Goal: Task Accomplishment & Management: Use online tool/utility

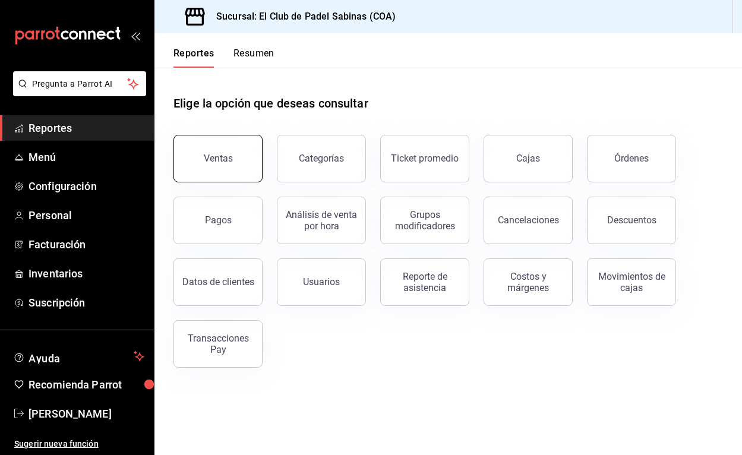
click at [236, 175] on button "Ventas" at bounding box center [217, 159] width 89 height 48
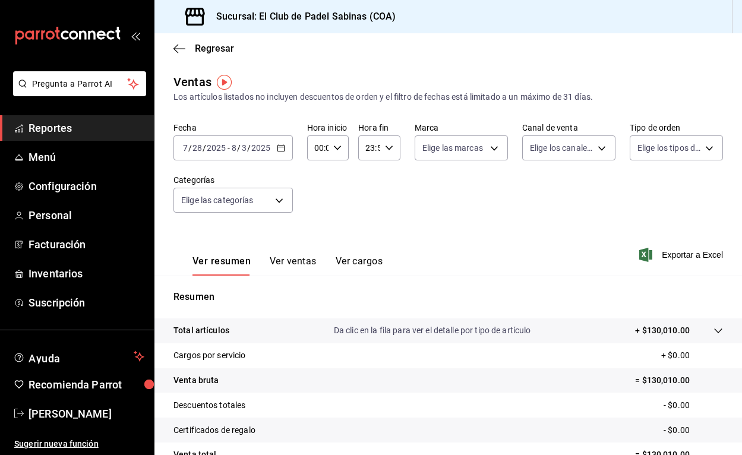
click at [272, 150] on div "[DATE] [DATE] - [DATE] [DATE]" at bounding box center [232, 147] width 119 height 25
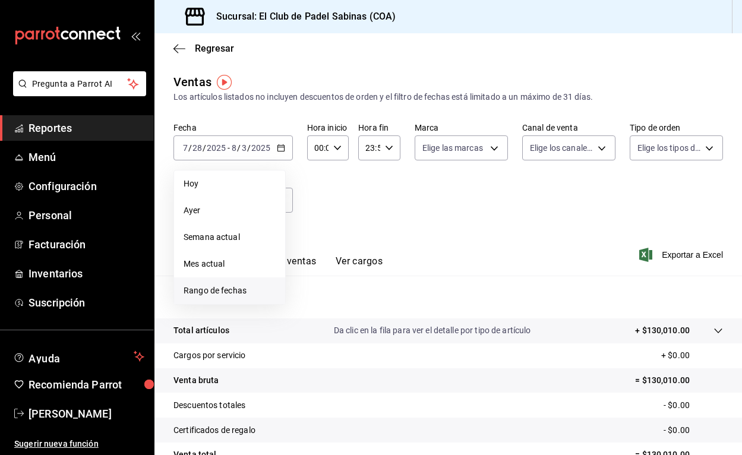
click at [219, 293] on span "Rango de fechas" at bounding box center [230, 290] width 92 height 12
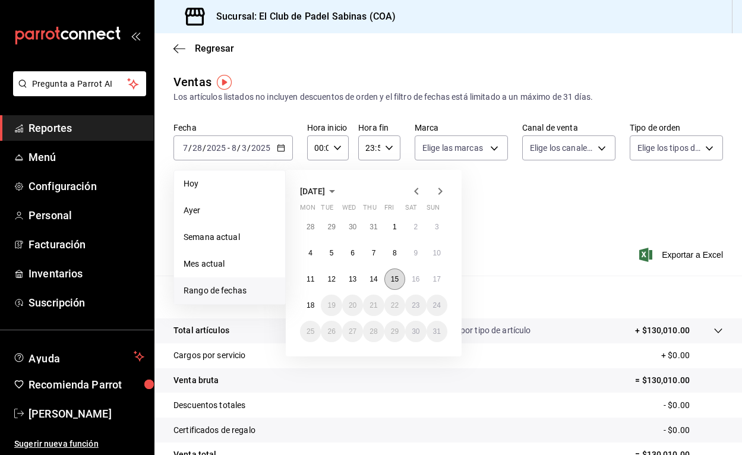
click at [394, 279] on abbr "15" at bounding box center [395, 279] width 8 height 8
click at [438, 279] on abbr "17" at bounding box center [437, 279] width 8 height 8
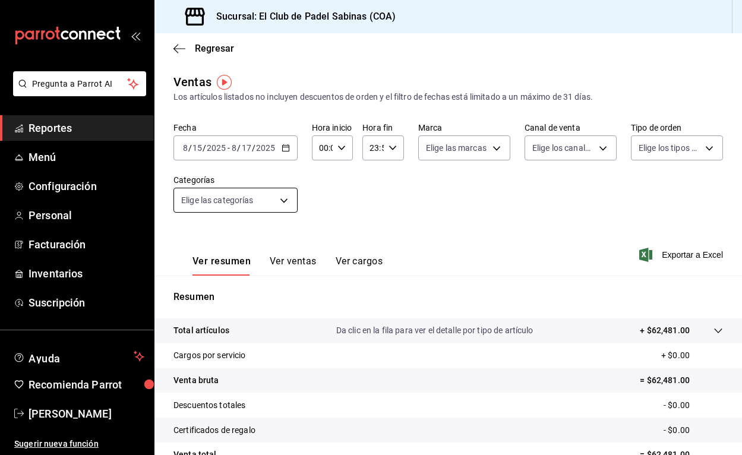
click at [266, 202] on body "Pregunta a Parrot AI Reportes Menú Configuración Personal Facturación Inventari…" at bounding box center [371, 227] width 742 height 455
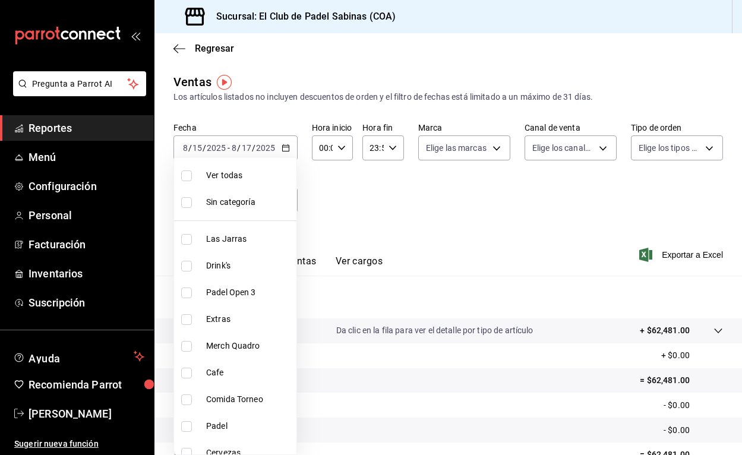
click at [265, 238] on span "Las Jarras" at bounding box center [249, 239] width 86 height 12
type input "a0edabd7-02ce-42c3-ae92-c874d9f39632"
checkbox input "true"
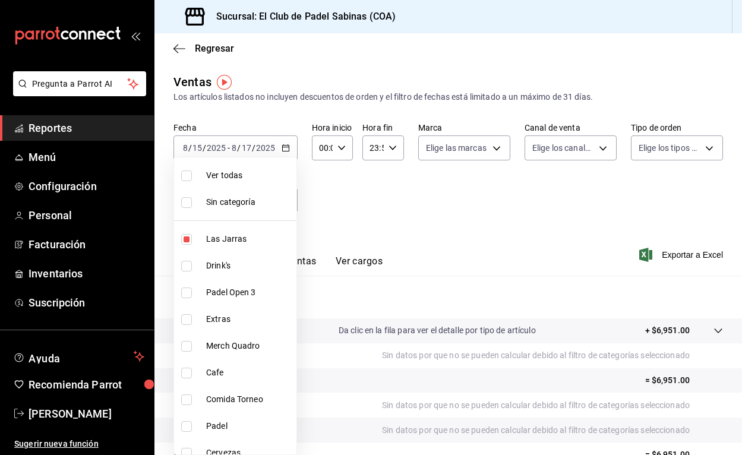
click at [432, 230] on div at bounding box center [371, 227] width 742 height 455
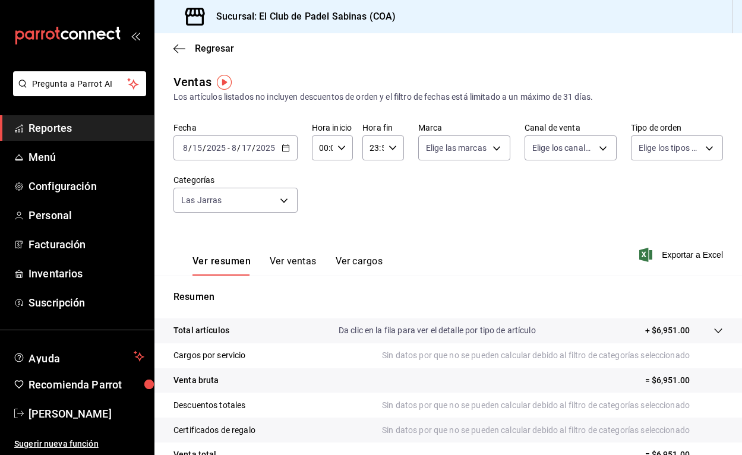
click at [441, 207] on div "Ver todas Sin categoría Las Jarras Drink's Padel Open 3 Extras Merch Quadro Caf…" at bounding box center [371, 227] width 742 height 455
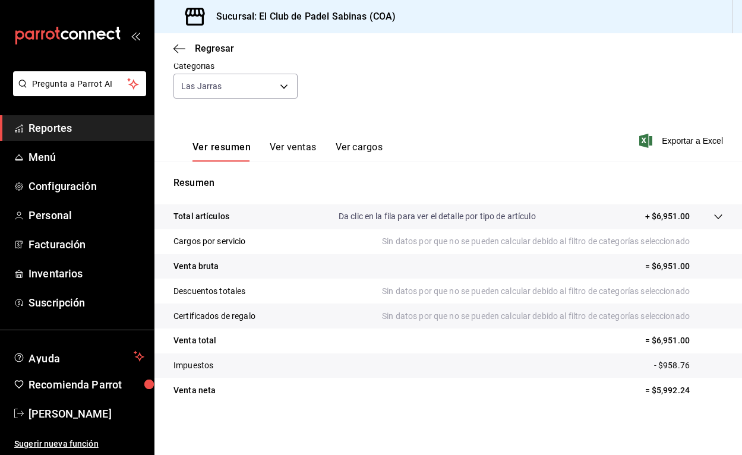
click at [305, 143] on button "Ver ventas" at bounding box center [293, 151] width 47 height 20
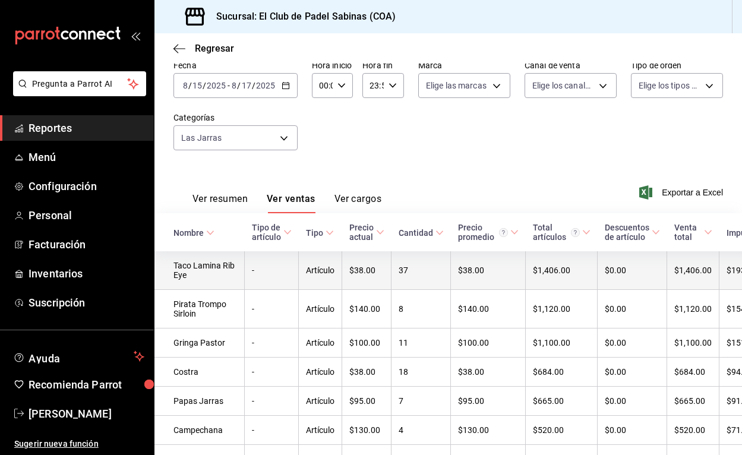
scroll to position [69, 0]
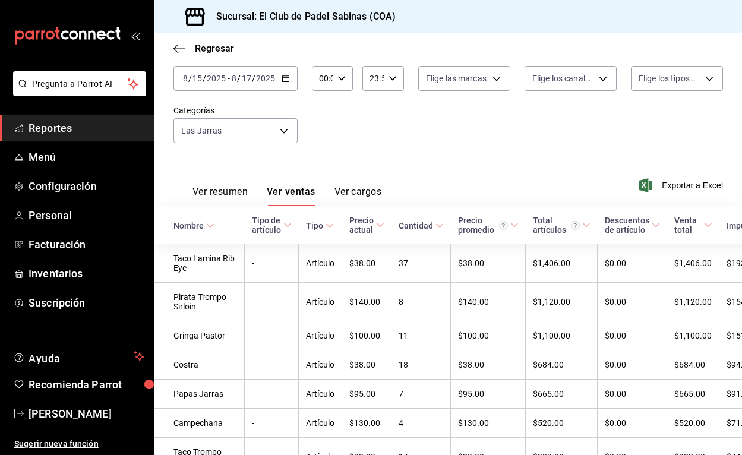
click at [229, 188] on button "Ver resumen" at bounding box center [219, 196] width 55 height 20
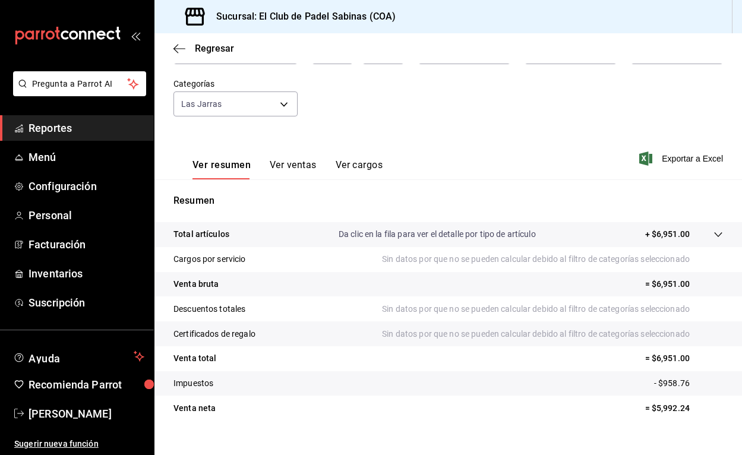
scroll to position [97, 0]
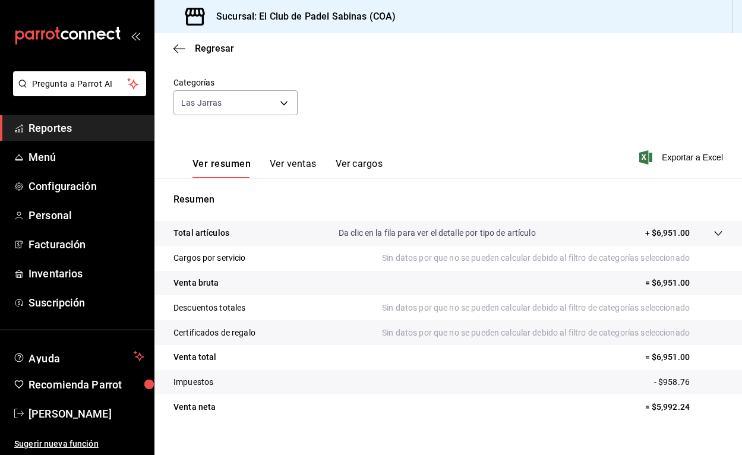
click at [303, 173] on button "Ver ventas" at bounding box center [293, 168] width 47 height 20
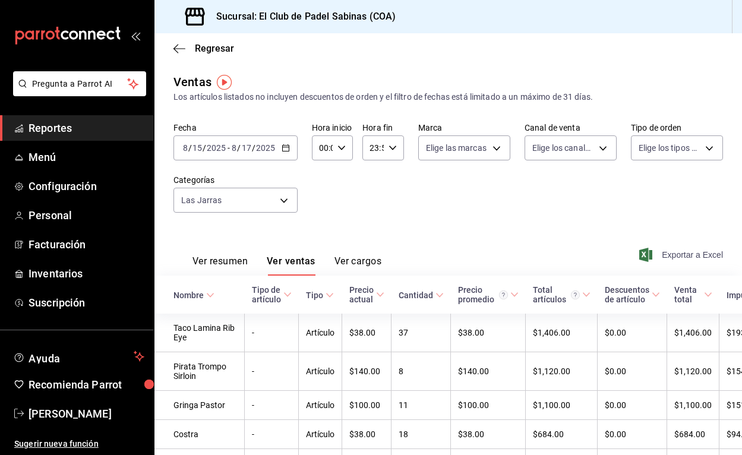
click at [697, 260] on span "Exportar a Excel" at bounding box center [681, 255] width 81 height 14
